Goal: Transaction & Acquisition: Purchase product/service

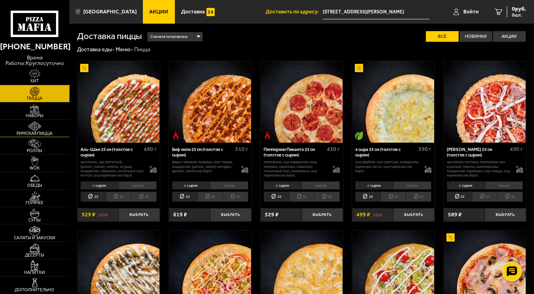
click at [24, 128] on link "Римская пицца" at bounding box center [34, 128] width 69 height 17
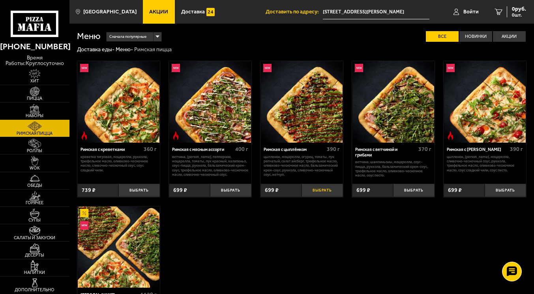
click at [324, 193] on button "Выбрать" at bounding box center [321, 191] width 41 height 14
click at [37, 90] on img at bounding box center [34, 92] width 21 height 10
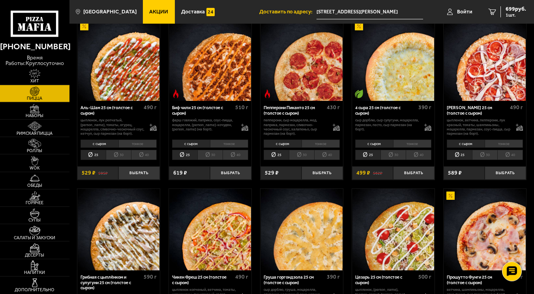
scroll to position [44, 0]
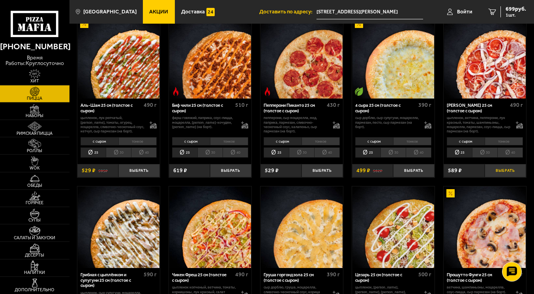
click at [509, 172] on button "Выбрать" at bounding box center [505, 171] width 41 height 14
click at [493, 170] on button "−" at bounding box center [492, 171] width 14 height 14
click at [509, 142] on li "тонкое" at bounding box center [504, 141] width 38 height 8
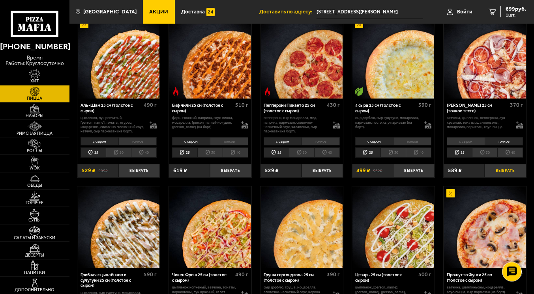
click at [502, 171] on button "Выбрать" at bounding box center [505, 171] width 41 height 14
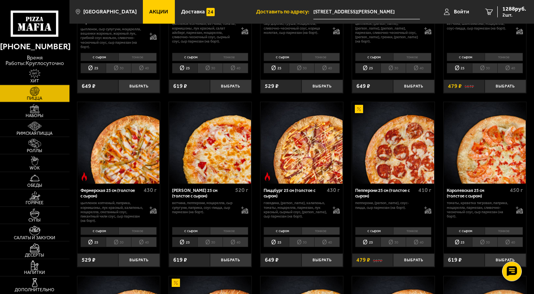
scroll to position [321, 0]
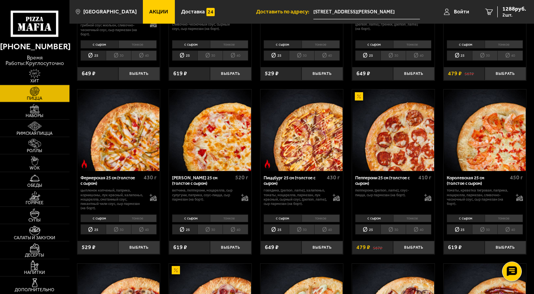
click at [227, 221] on li "тонкое" at bounding box center [229, 219] width 38 height 8
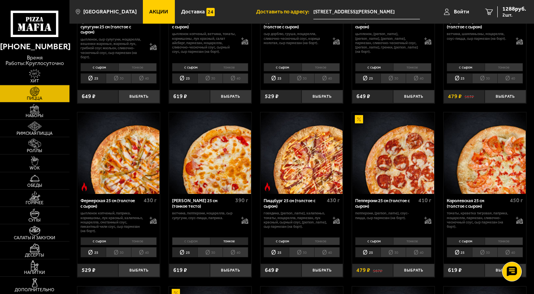
scroll to position [287, 0]
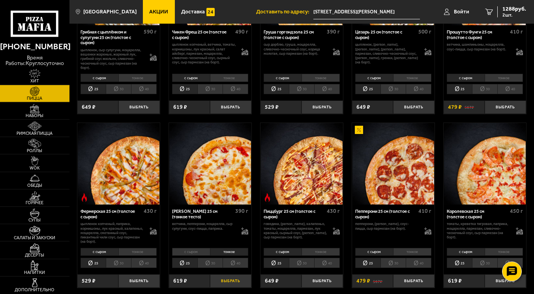
click at [227, 288] on button "Выбрать" at bounding box center [230, 282] width 41 height 14
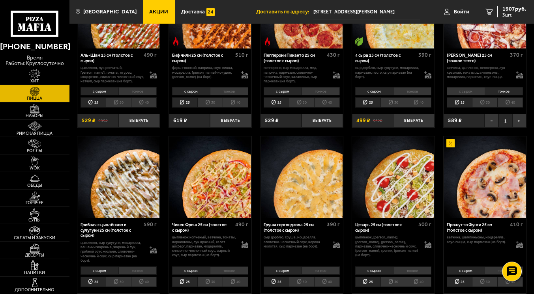
scroll to position [73, 0]
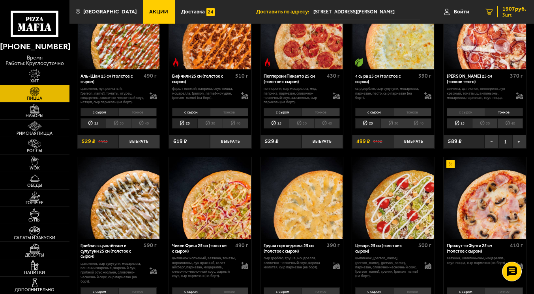
click at [511, 11] on span "1907 руб." at bounding box center [514, 9] width 24 height 6
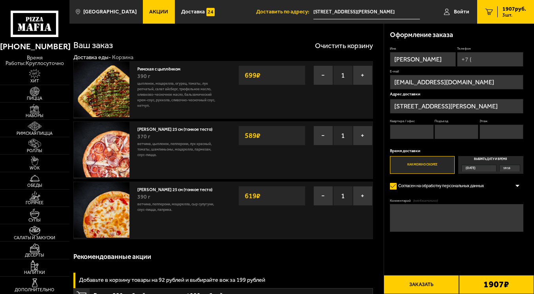
click at [496, 108] on input "[STREET_ADDRESS][PERSON_NAME]" at bounding box center [456, 106] width 133 height 15
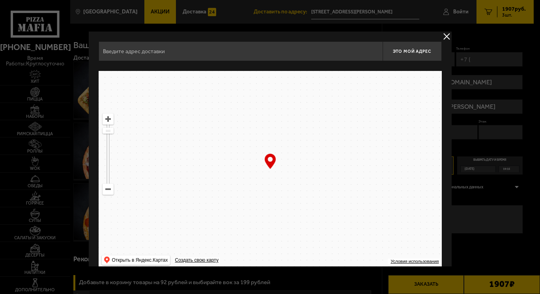
type input "[STREET_ADDRESS][PERSON_NAME]"
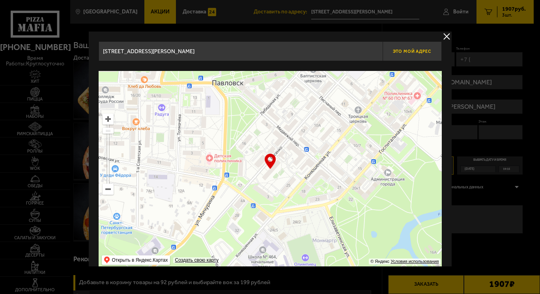
click at [419, 51] on span "Это мой адрес" at bounding box center [412, 51] width 38 height 5
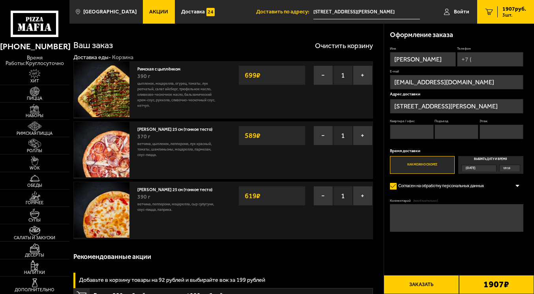
click at [410, 135] on input "Квартира / офис" at bounding box center [412, 132] width 44 height 15
type input "56"
click at [449, 127] on input "Подъезд" at bounding box center [456, 132] width 44 height 15
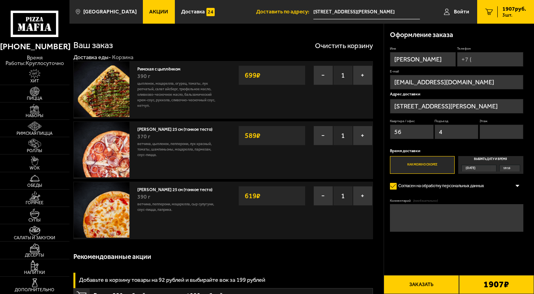
type input "4"
click at [503, 131] on input "Этаж" at bounding box center [501, 132] width 44 height 15
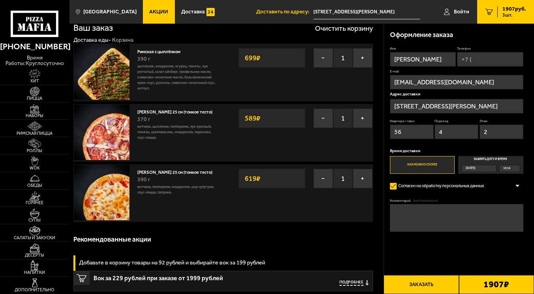
scroll to position [26, 0]
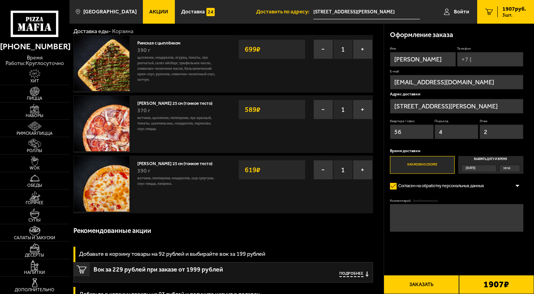
type input "2"
click at [414, 285] on button "Заказать" at bounding box center [421, 284] width 75 height 19
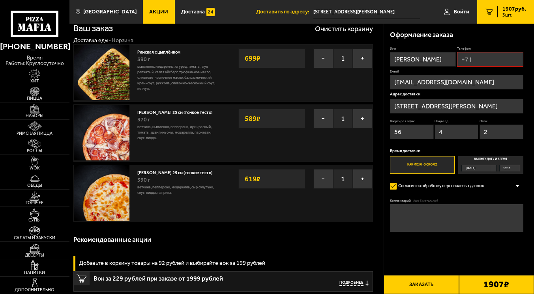
scroll to position [0, 0]
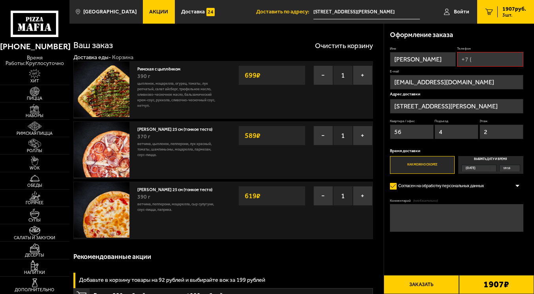
click at [479, 62] on input "Телефон" at bounding box center [490, 59] width 66 height 15
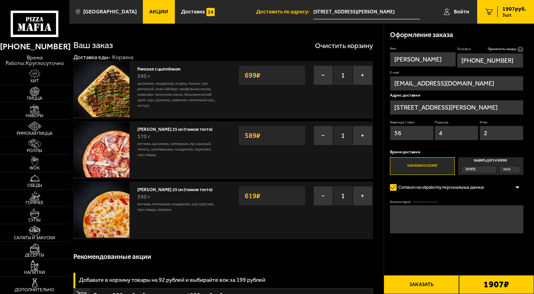
type input "[PHONE_NUMBER]"
click at [420, 284] on button "Заказать" at bounding box center [421, 284] width 75 height 19
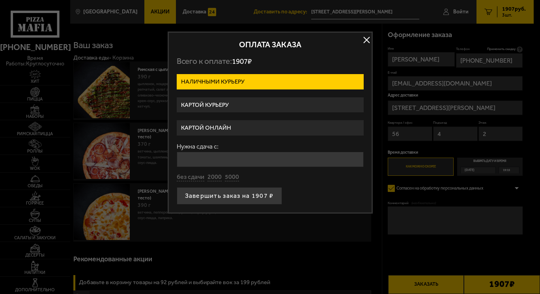
click at [263, 124] on label "Картой онлайн" at bounding box center [270, 127] width 187 height 15
click at [0, 0] on input "Картой онлайн" at bounding box center [0, 0] width 0 height 0
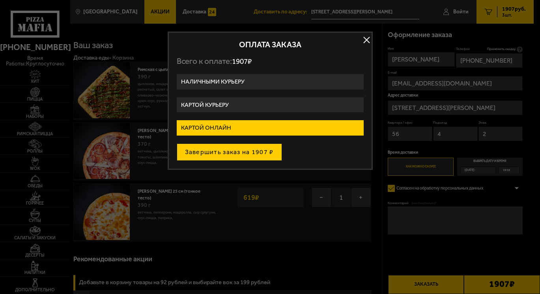
click at [243, 151] on button "Завершить заказ на 1907 ₽" at bounding box center [229, 152] width 105 height 17
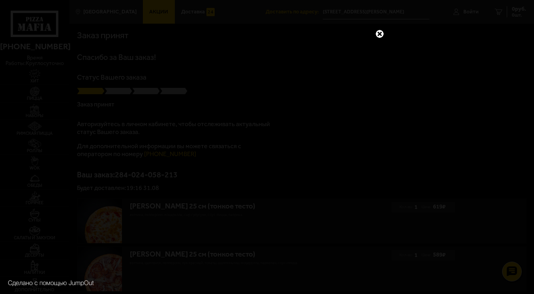
click at [379, 34] on link at bounding box center [379, 34] width 10 height 10
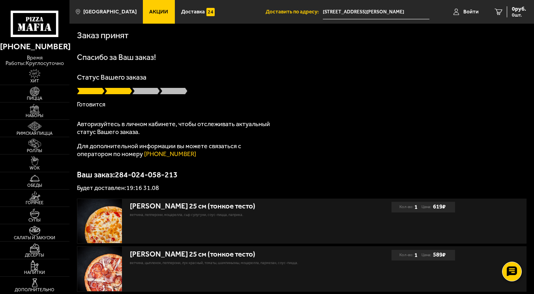
click at [362, 114] on div "Спасибо за Ваш заказ! Статус Вашего заказа Готовится Авторизуйтесь в личном каб…" at bounding box center [301, 122] width 449 height 138
